Goal: Task Accomplishment & Management: Manage account settings

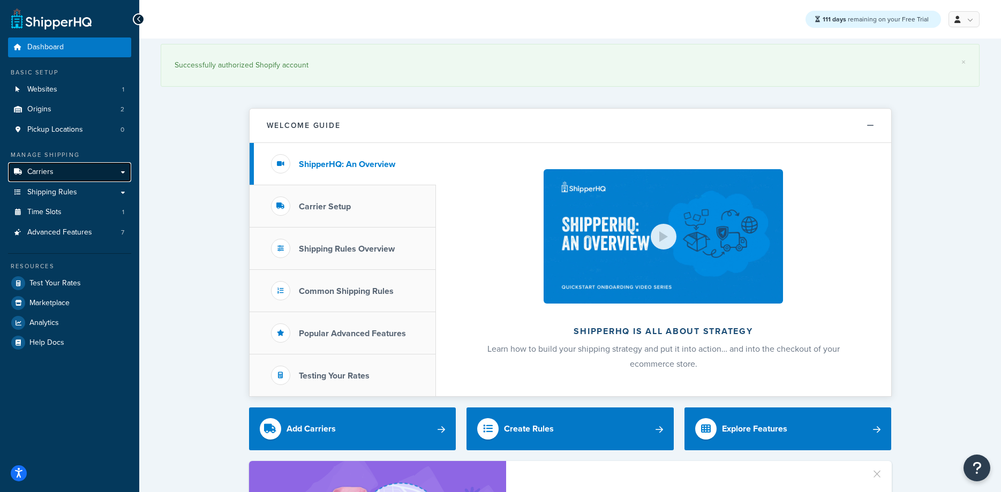
click at [42, 168] on span "Carriers" at bounding box center [40, 172] width 26 height 9
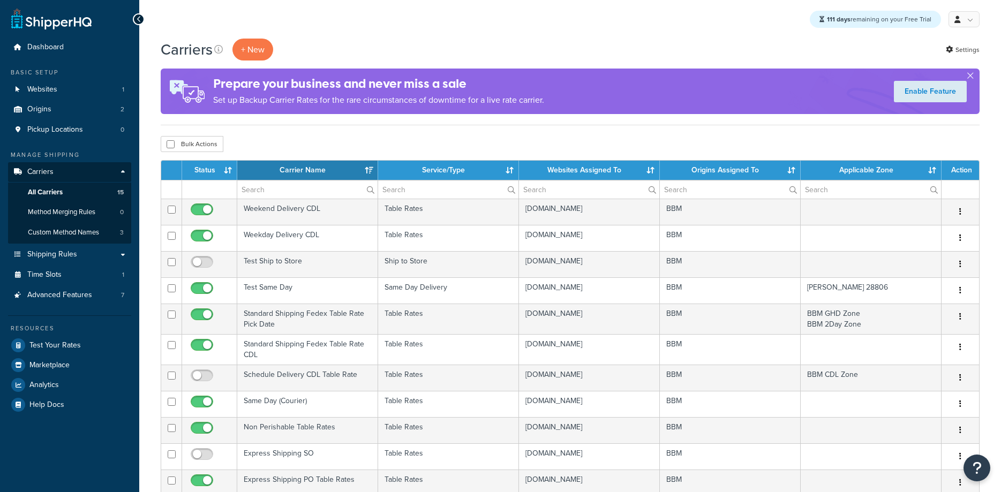
select select "15"
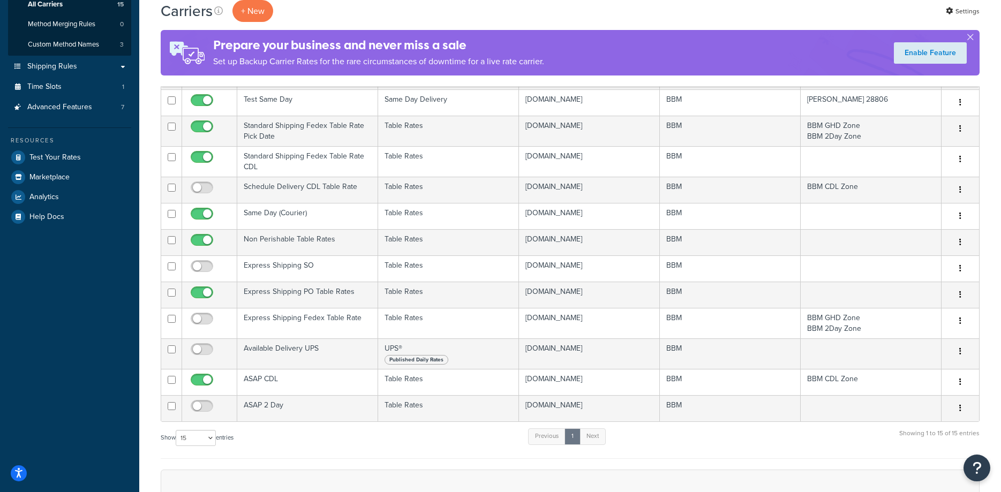
scroll to position [273, 0]
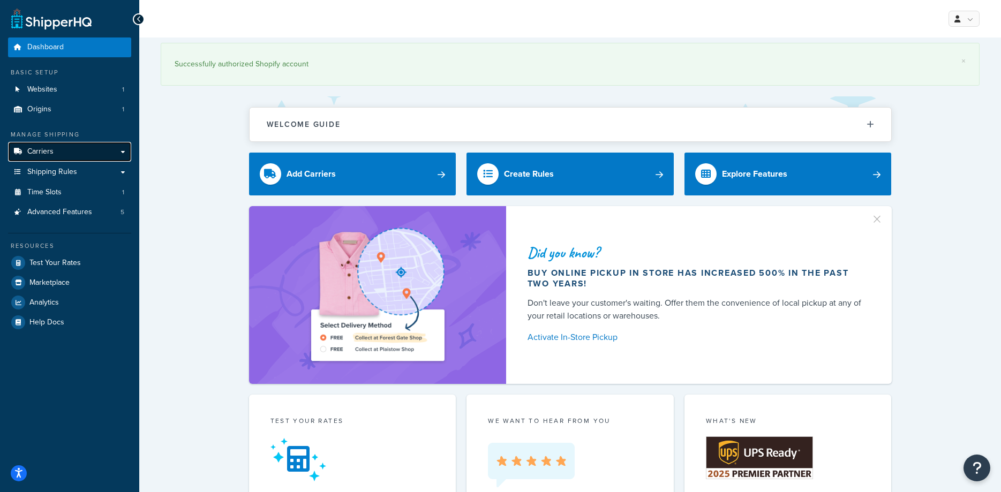
click at [67, 155] on link "Carriers" at bounding box center [69, 152] width 123 height 20
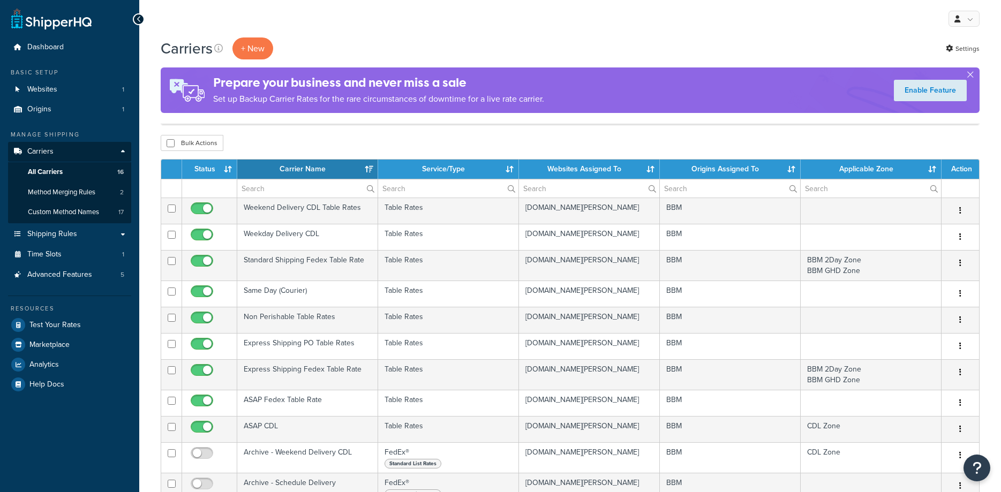
select select "15"
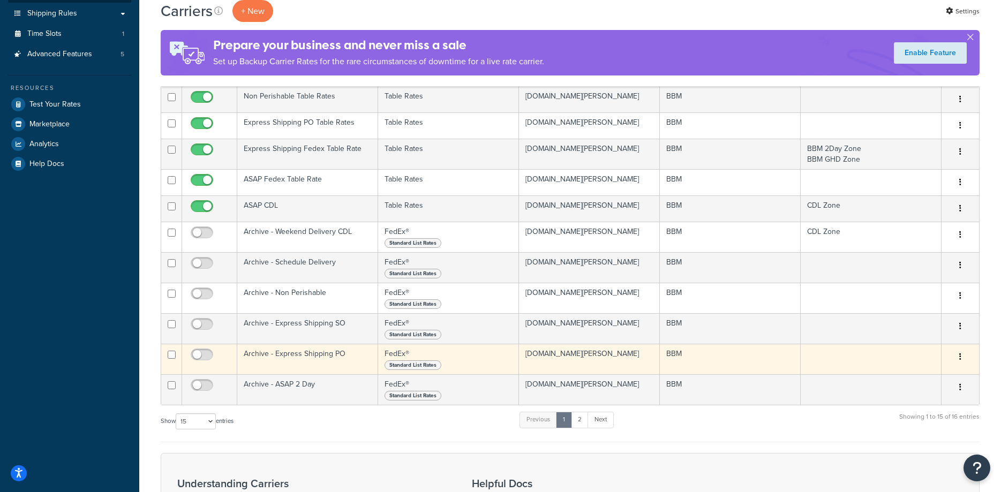
scroll to position [164, 0]
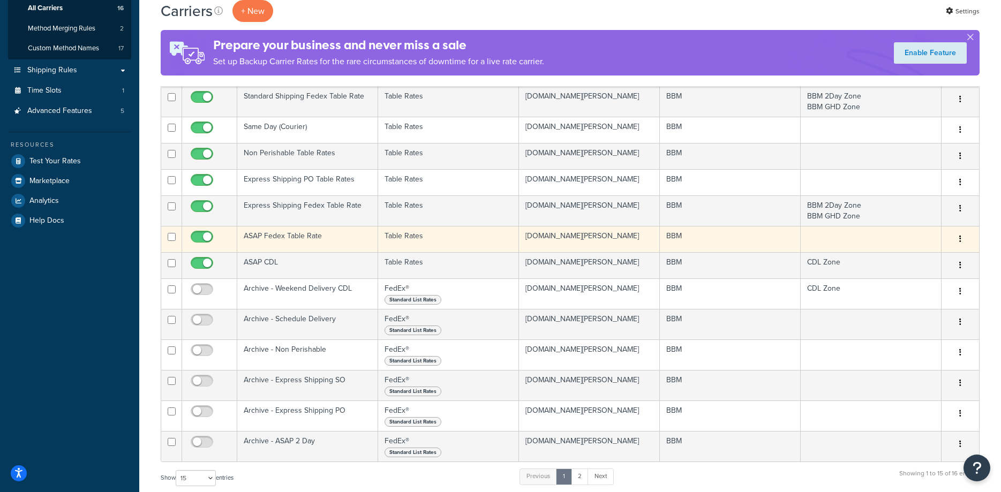
click at [271, 237] on td "ASAP Fedex Table Rate" at bounding box center [307, 239] width 141 height 26
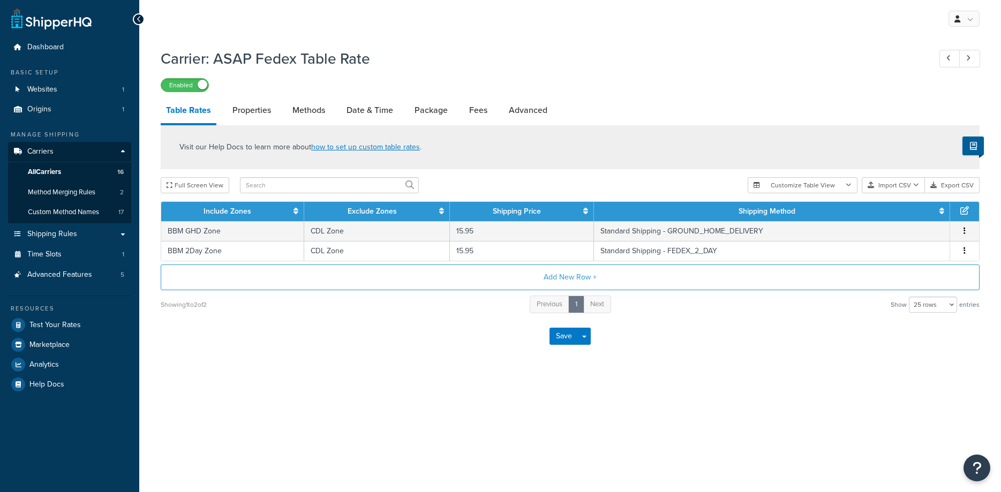
select select "25"
click at [257, 111] on link "Properties" at bounding box center [251, 110] width 49 height 26
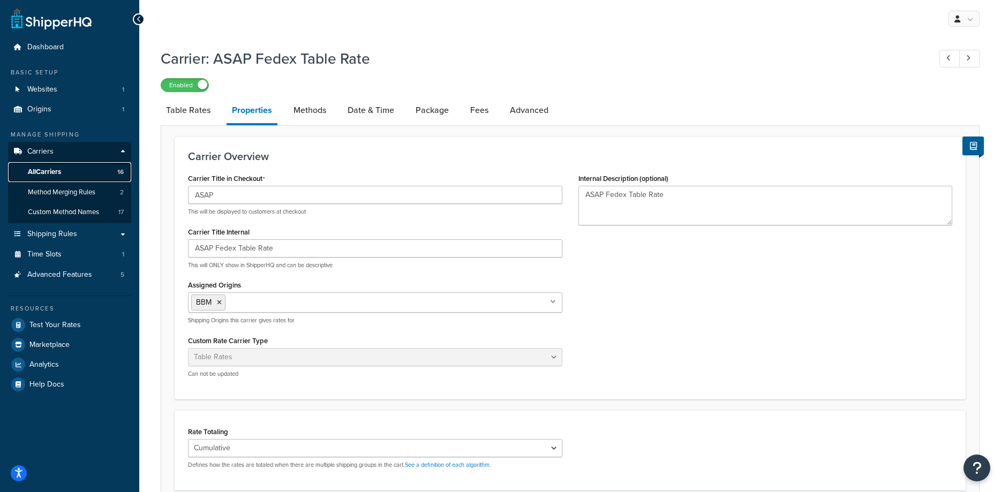
click at [52, 169] on span "All Carriers" at bounding box center [44, 172] width 33 height 9
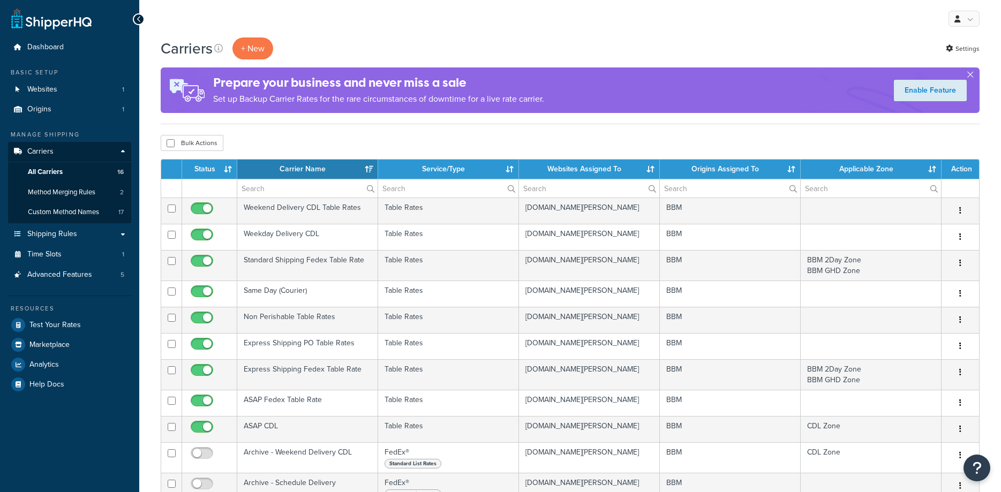
select select "15"
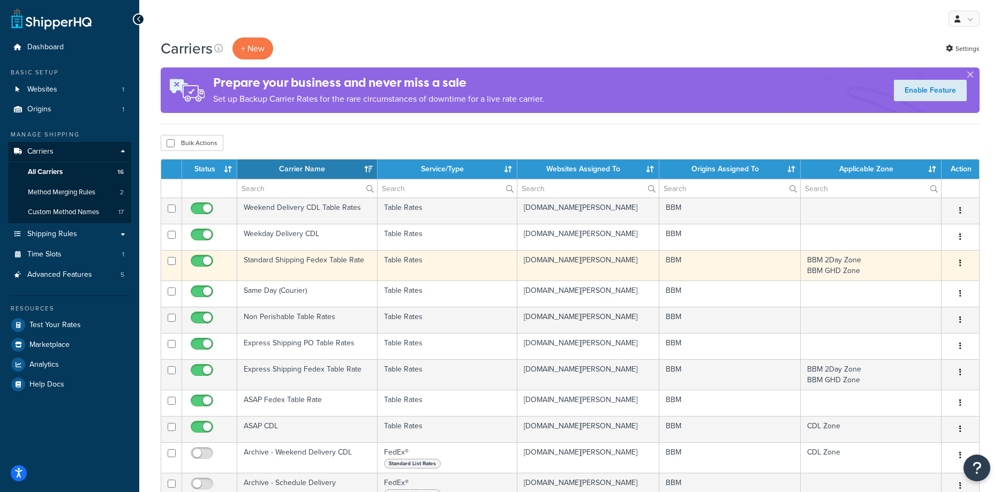
click at [267, 260] on td "Standard Shipping Fedex Table Rate" at bounding box center [307, 265] width 140 height 31
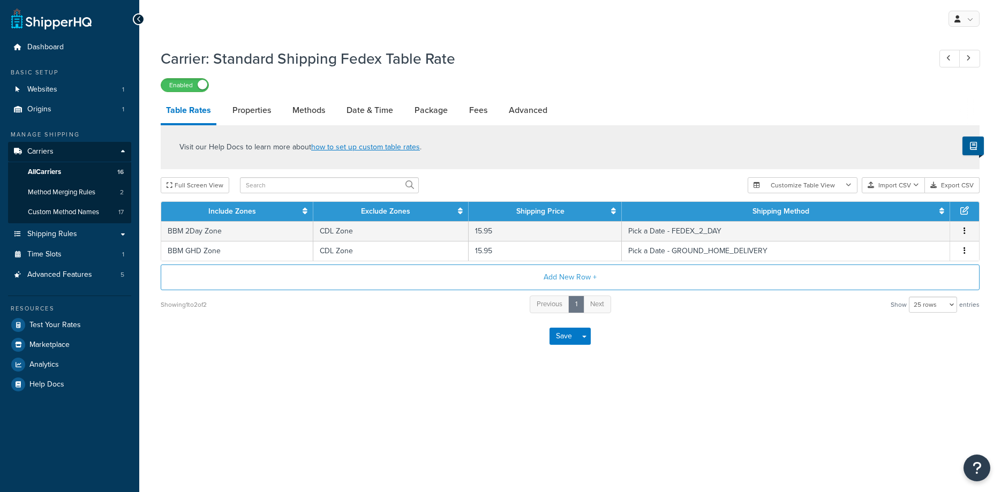
select select "25"
click at [259, 109] on link "Properties" at bounding box center [251, 110] width 49 height 26
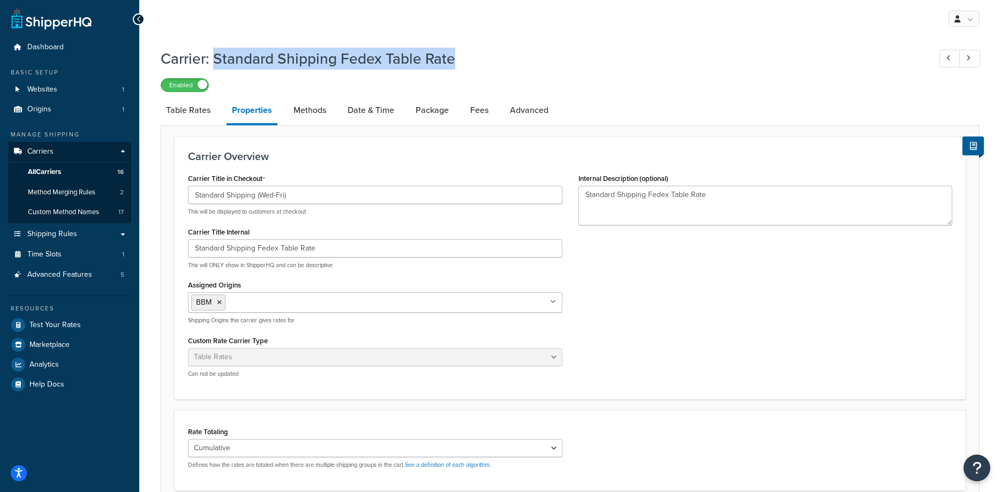
drag, startPoint x: 457, startPoint y: 61, endPoint x: 217, endPoint y: 57, distance: 239.9
click at [217, 57] on h1 "Carrier: Standard Shipping Fedex Table Rate" at bounding box center [540, 58] width 759 height 21
copy h1 "Standard Shipping Fedex Table Rate"
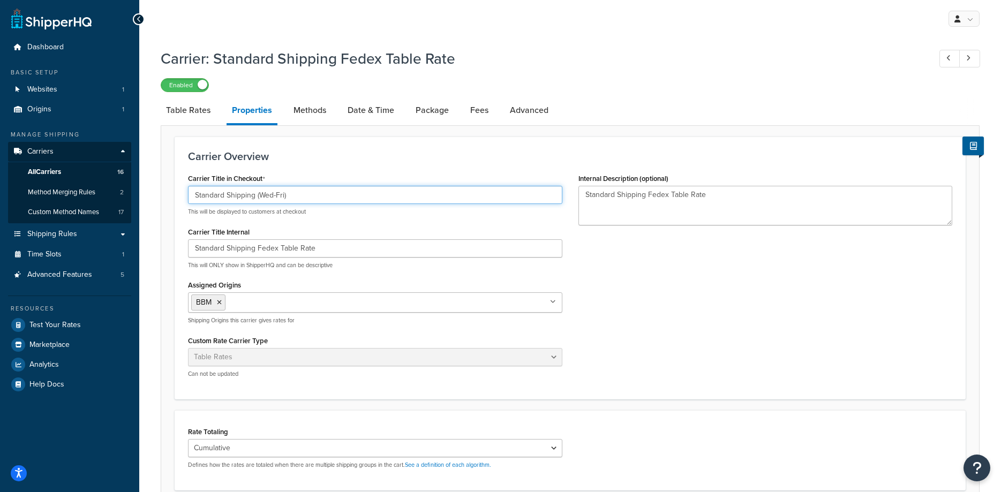
drag, startPoint x: 305, startPoint y: 195, endPoint x: 161, endPoint y: 188, distance: 143.7
click at [188, 188] on input "Standard Shipping (Wed-Fri)" at bounding box center [375, 195] width 374 height 18
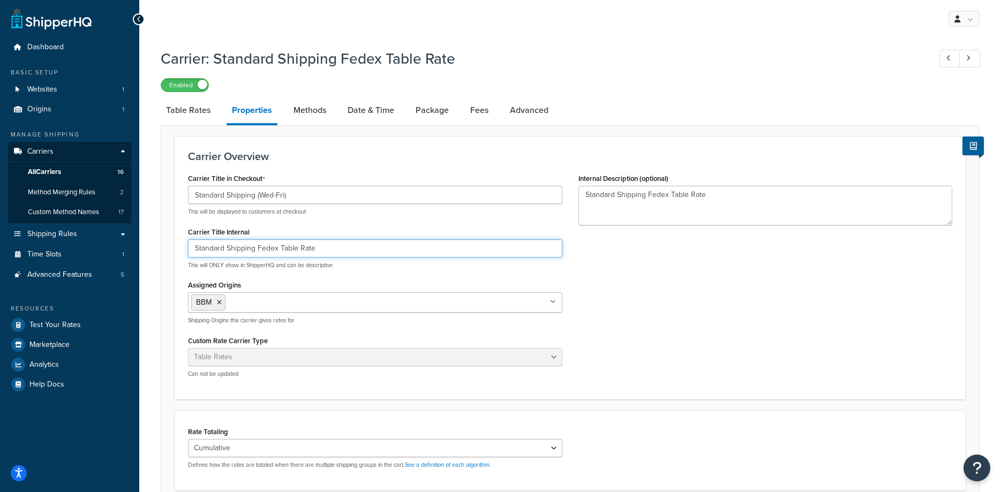
drag, startPoint x: 329, startPoint y: 250, endPoint x: 26, endPoint y: 243, distance: 303.7
click at [188, 243] on input "Standard Shipping Fedex Table Rate" at bounding box center [375, 248] width 374 height 18
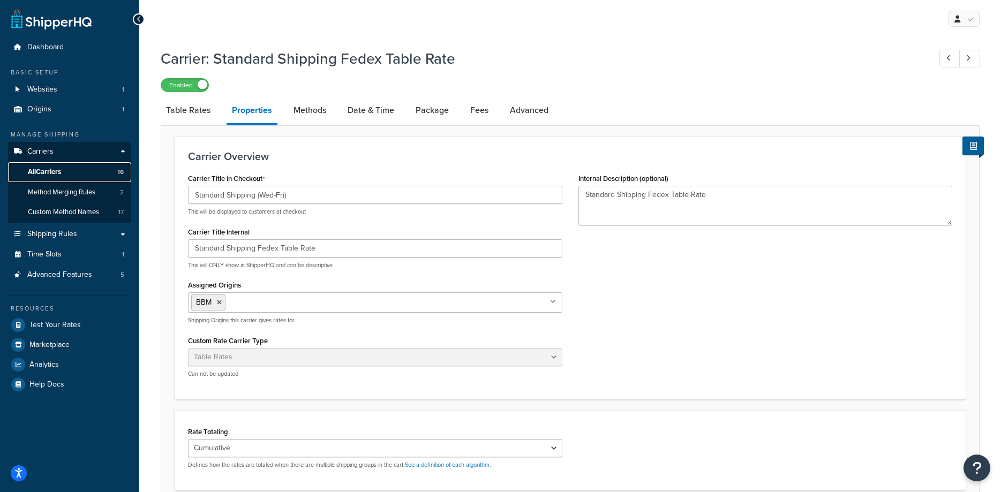
click at [56, 171] on span "All Carriers" at bounding box center [44, 172] width 33 height 9
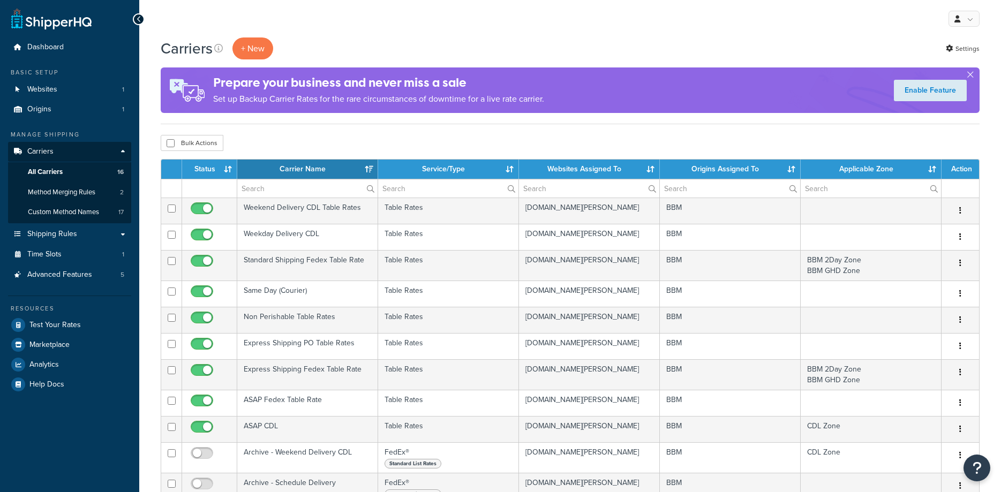
select select "15"
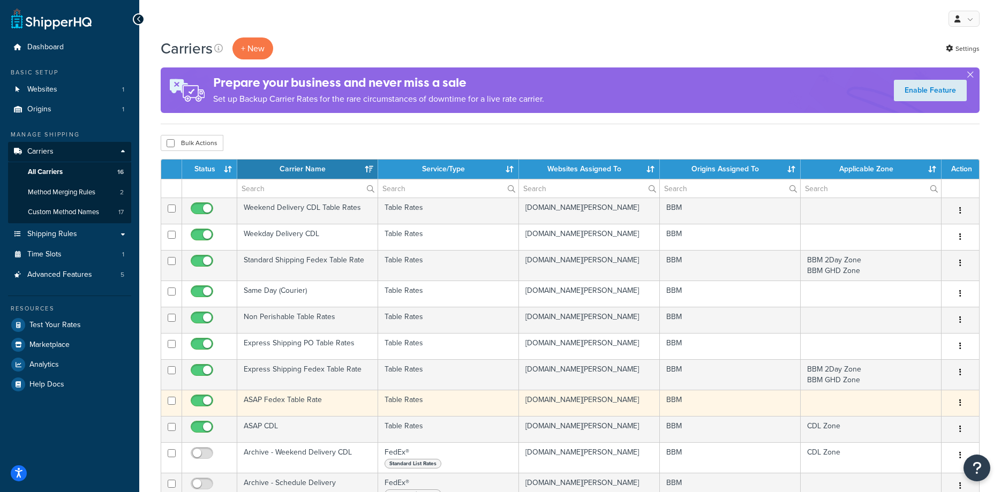
click at [298, 400] on td "ASAP Fedex Table Rate" at bounding box center [307, 403] width 141 height 26
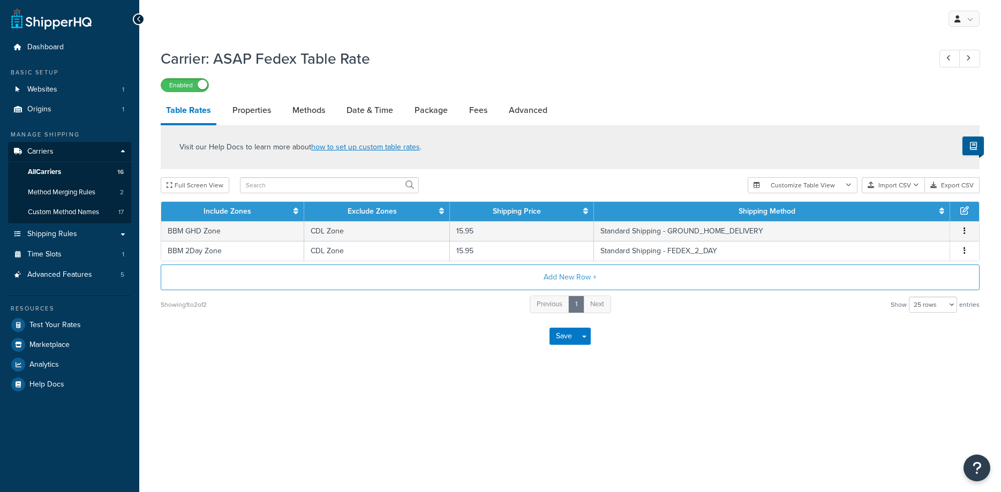
select select "25"
click at [249, 114] on link "Properties" at bounding box center [251, 110] width 49 height 26
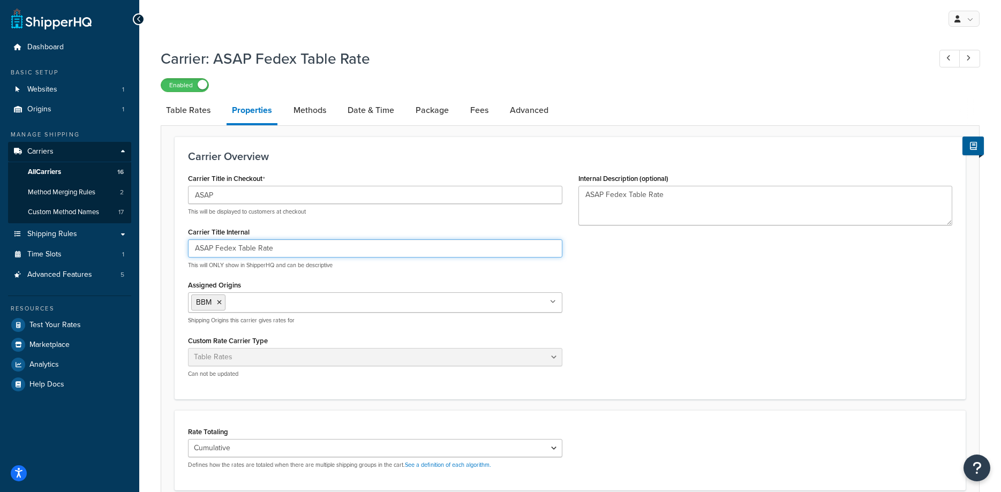
drag, startPoint x: 285, startPoint y: 251, endPoint x: 127, endPoint y: 250, distance: 157.9
click at [188, 250] on input "ASAP Fedex Table Rate" at bounding box center [375, 248] width 374 height 18
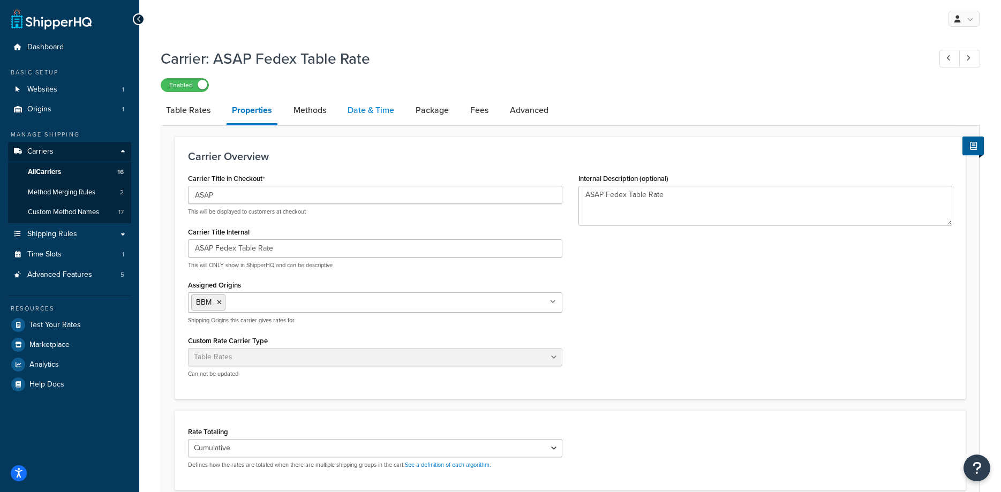
click at [363, 105] on link "Date & Time" at bounding box center [370, 110] width 57 height 26
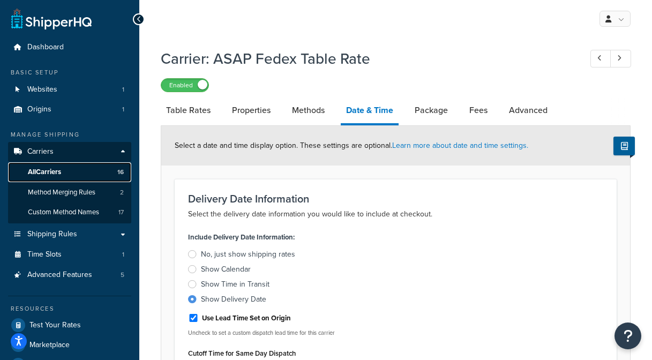
click at [40, 170] on span "All Carriers" at bounding box center [44, 172] width 33 height 9
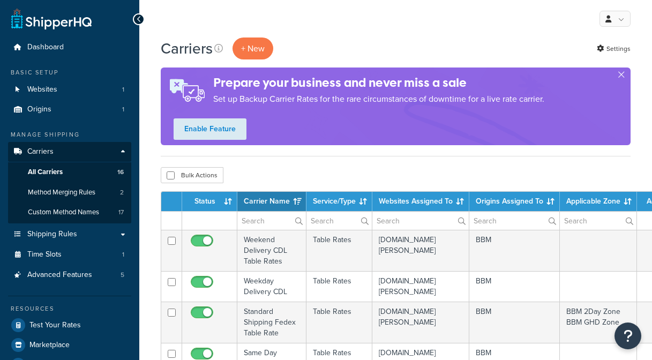
select select "15"
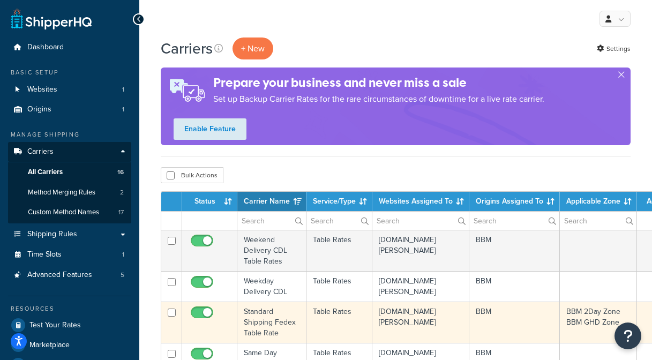
click at [274, 318] on td "Standard Shipping Fedex Table Rate" at bounding box center [271, 321] width 69 height 41
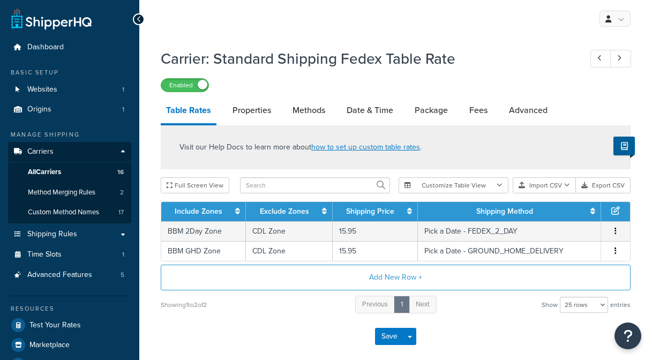
select select "25"
click at [356, 115] on link "Date & Time" at bounding box center [369, 110] width 57 height 26
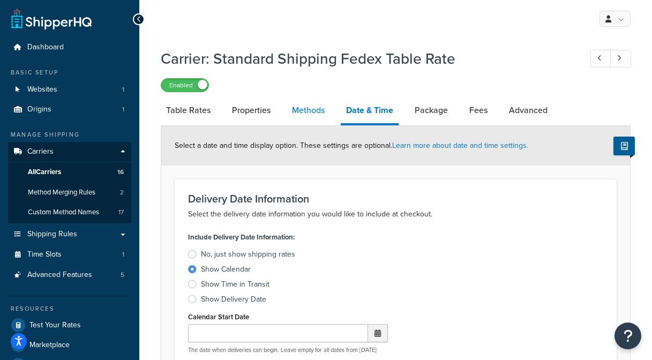
click at [311, 114] on link "Methods" at bounding box center [307, 110] width 43 height 26
select select "25"
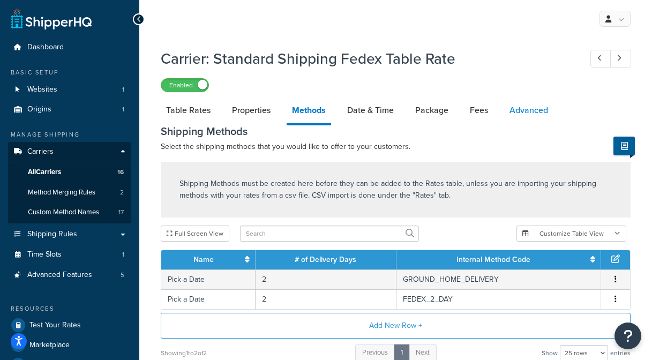
click at [526, 108] on link "Advanced" at bounding box center [528, 110] width 49 height 26
select select "false"
